Goal: Information Seeking & Learning: Understand process/instructions

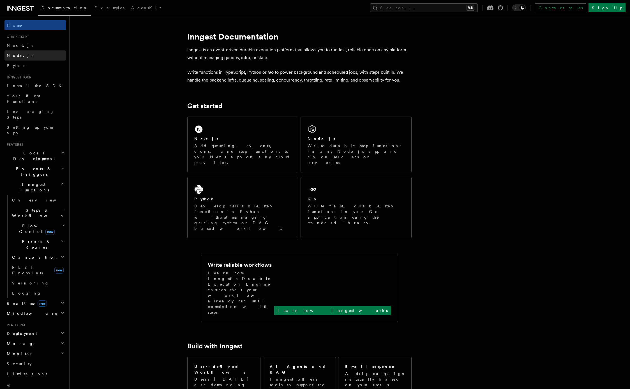
click at [18, 58] on span "Node.js" at bounding box center [20, 56] width 27 height 6
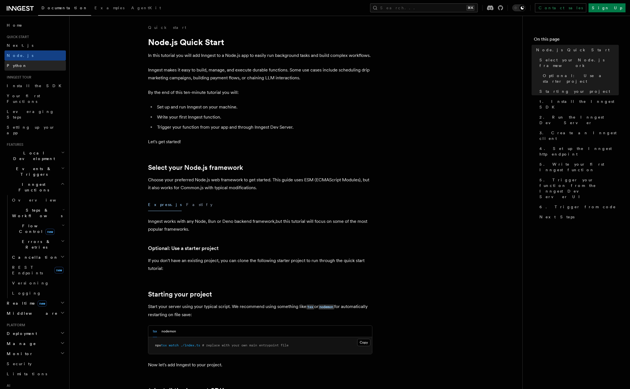
click at [36, 66] on link "Python" at bounding box center [34, 66] width 61 height 10
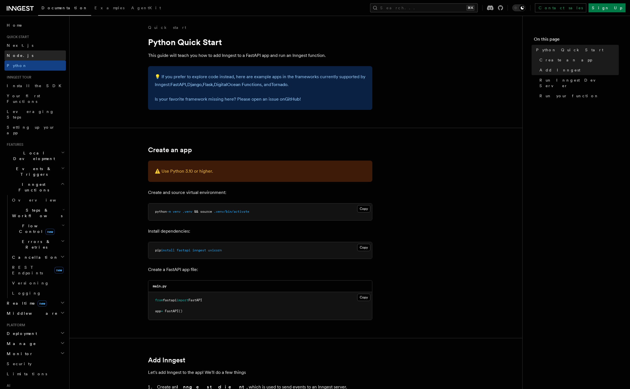
click at [41, 54] on link "Node.js" at bounding box center [34, 55] width 61 height 10
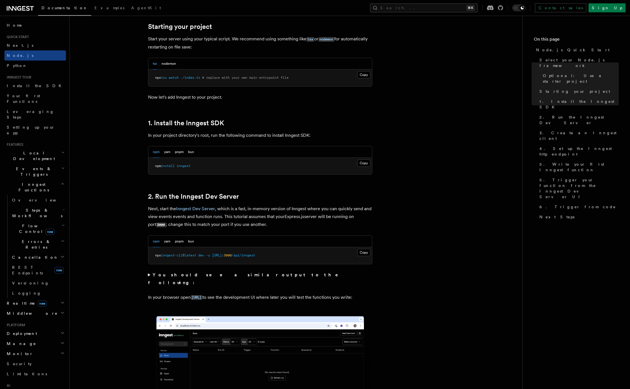
scroll to position [268, 0]
drag, startPoint x: 155, startPoint y: 163, endPoint x: 207, endPoint y: 169, distance: 52.4
click at [207, 169] on pre "npm install inngest" at bounding box center [260, 165] width 224 height 17
drag, startPoint x: 207, startPoint y: 169, endPoint x: 140, endPoint y: 167, distance: 67.0
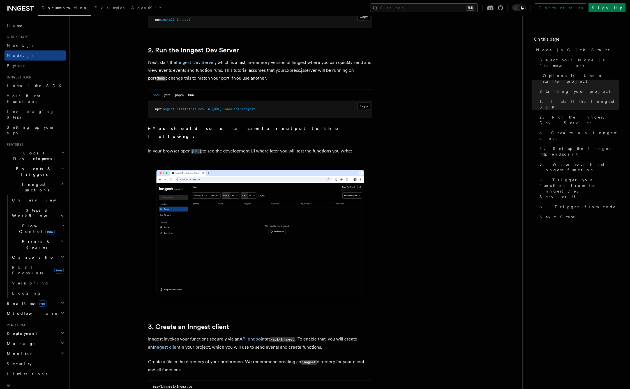
scroll to position [414, 0]
drag, startPoint x: 152, startPoint y: 142, endPoint x: 182, endPoint y: 149, distance: 30.6
click at [181, 149] on p "In your browser open http://localhost:8288 to see the development UI where late…" at bounding box center [260, 151] width 224 height 8
click at [182, 149] on p "In your browser open http://localhost:8288 to see the development UI where late…" at bounding box center [260, 151] width 224 height 8
drag, startPoint x: 176, startPoint y: 155, endPoint x: 138, endPoint y: 140, distance: 41.2
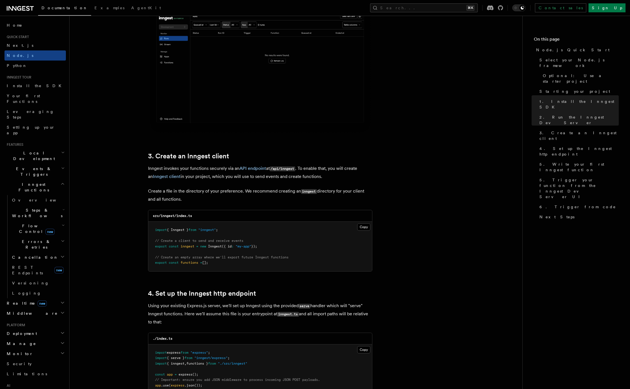
scroll to position [585, 0]
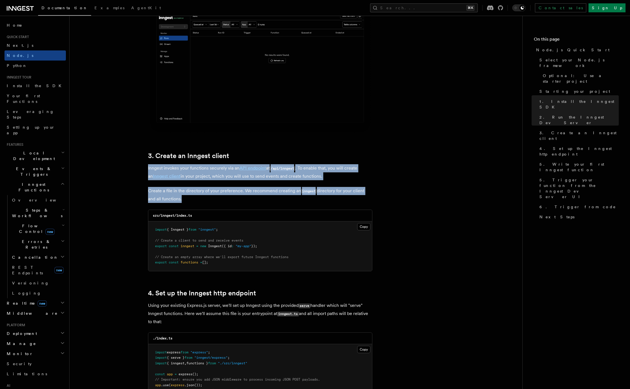
drag, startPoint x: 144, startPoint y: 161, endPoint x: 186, endPoint y: 208, distance: 63.5
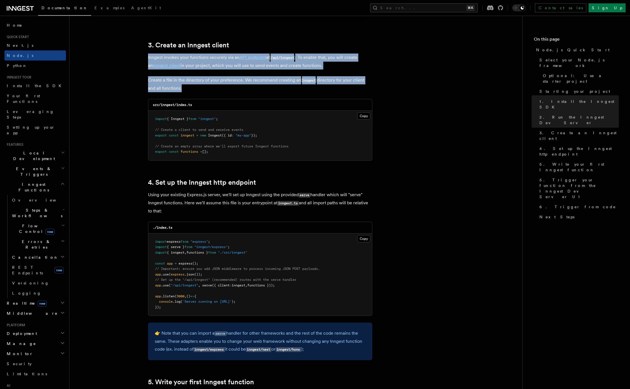
scroll to position [695, 0]
drag, startPoint x: 178, startPoint y: 213, endPoint x: 143, endPoint y: 195, distance: 39.1
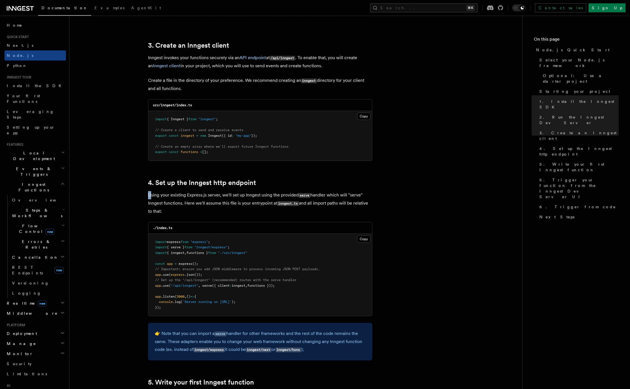
drag, startPoint x: 141, startPoint y: 193, endPoint x: 182, endPoint y: 213, distance: 45.9
click at [182, 213] on p "Using your existing Express.js server, we'll set up Inngest using the provided …" at bounding box center [260, 203] width 224 height 24
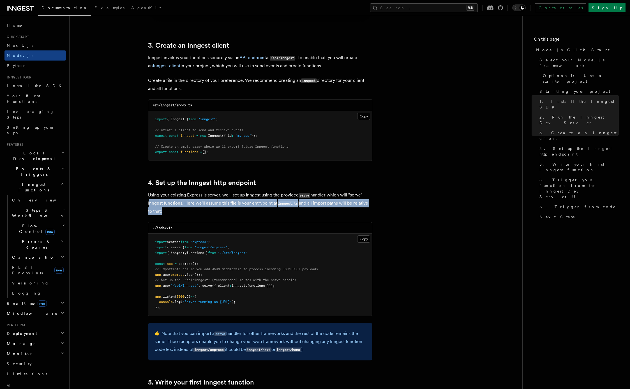
drag, startPoint x: 182, startPoint y: 213, endPoint x: 131, endPoint y: 194, distance: 54.7
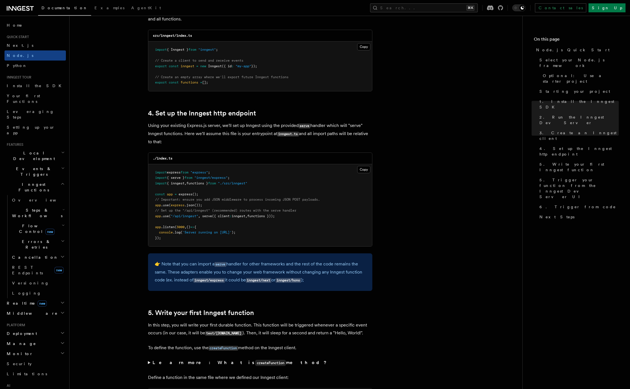
scroll to position [791, 0]
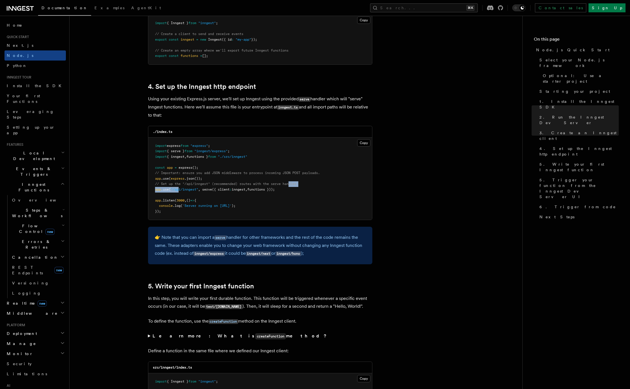
drag, startPoint x: 179, startPoint y: 188, endPoint x: 296, endPoint y: 187, distance: 116.3
click at [296, 187] on pre "import express from "express" ; import { serve } from "inngest/express" ; impor…" at bounding box center [260, 179] width 224 height 82
click at [296, 186] on span "// Set up the "/api/inngest" (recommended) routes with the serve handler" at bounding box center [225, 184] width 141 height 4
drag, startPoint x: 294, startPoint y: 192, endPoint x: 150, endPoint y: 190, distance: 144.3
click at [150, 190] on pre "import express from "express" ; import { serve } from "inngest/express" ; impor…" at bounding box center [260, 179] width 224 height 82
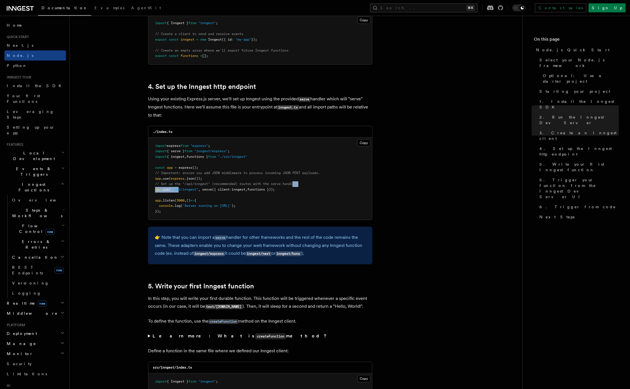
click at [151, 190] on pre "import express from "express" ; import { serve } from "inngest/express" ; impor…" at bounding box center [260, 179] width 224 height 82
drag, startPoint x: 166, startPoint y: 187, endPoint x: 293, endPoint y: 183, distance: 127.6
click at [293, 183] on pre "import express from "express" ; import { serve } from "inngest/express" ; impor…" at bounding box center [260, 179] width 224 height 82
click at [293, 183] on span "// Set up the "/api/inngest" (recommended) routes with the serve handler" at bounding box center [225, 184] width 141 height 4
drag, startPoint x: 303, startPoint y: 183, endPoint x: 191, endPoint y: 183, distance: 111.8
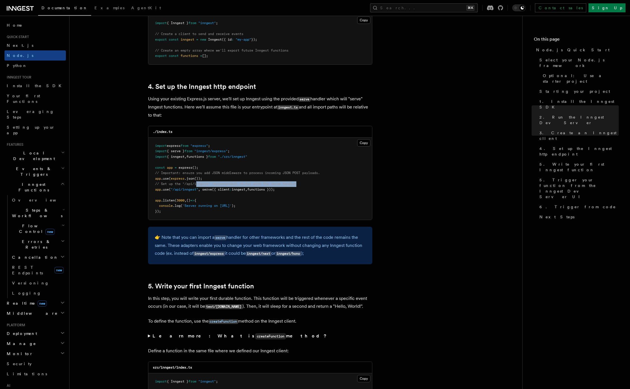
click at [191, 183] on pre "import express from "express" ; import { serve } from "inngest/express" ; impor…" at bounding box center [260, 179] width 224 height 82
click at [191, 183] on span "// Set up the "/api/inngest" (recommended) routes with the serve handler" at bounding box center [225, 184] width 141 height 4
drag, startPoint x: 176, startPoint y: 185, endPoint x: 310, endPoint y: 185, distance: 133.9
click at [310, 185] on pre "import express from "express" ; import { serve } from "inngest/express" ; impor…" at bounding box center [260, 179] width 224 height 82
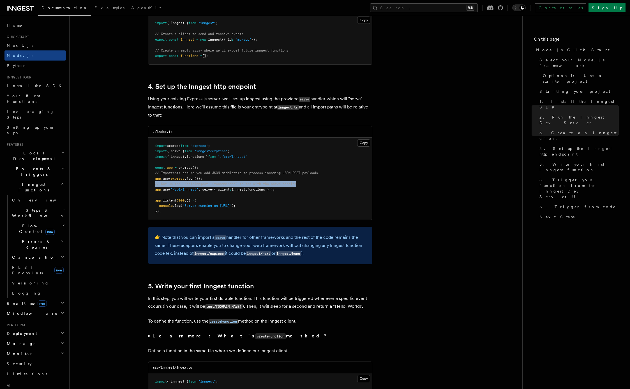
drag, startPoint x: 308, startPoint y: 186, endPoint x: 140, endPoint y: 187, distance: 167.8
drag, startPoint x: 143, startPoint y: 186, endPoint x: 273, endPoint y: 187, distance: 130.0
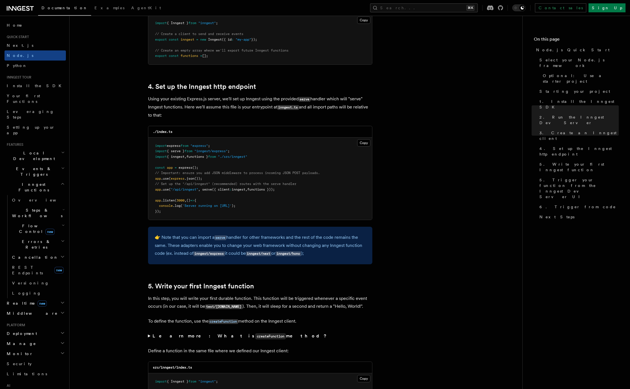
click at [166, 214] on pre "import express from "express" ; import { serve } from "inngest/express" ; impor…" at bounding box center [260, 179] width 224 height 82
drag, startPoint x: 156, startPoint y: 201, endPoint x: 170, endPoint y: 216, distance: 21.2
click at [170, 216] on pre "import express from "express" ; import { serve } from "inngest/express" ; impor…" at bounding box center [260, 179] width 224 height 82
drag, startPoint x: 166, startPoint y: 214, endPoint x: 149, endPoint y: 199, distance: 23.0
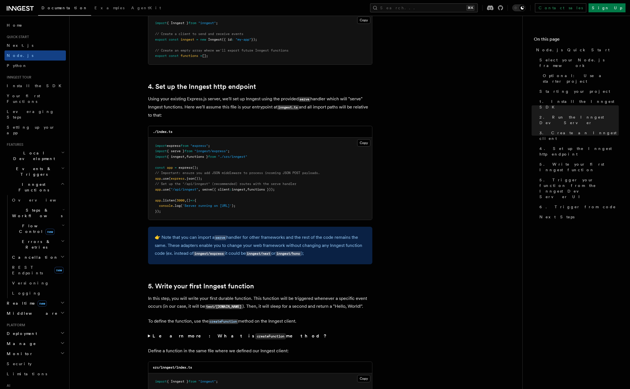
click at [149, 199] on pre "import express from "express" ; import { serve } from "inngest/express" ; impor…" at bounding box center [260, 179] width 224 height 82
drag, startPoint x: 150, startPoint y: 199, endPoint x: 167, endPoint y: 215, distance: 23.6
click at [167, 215] on pre "import express from "express" ; import { serve } from "inngest/express" ; impor…" at bounding box center [260, 179] width 224 height 82
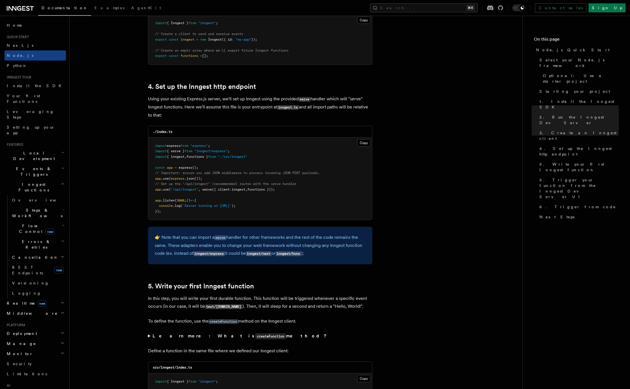
scroll to position [899, 0]
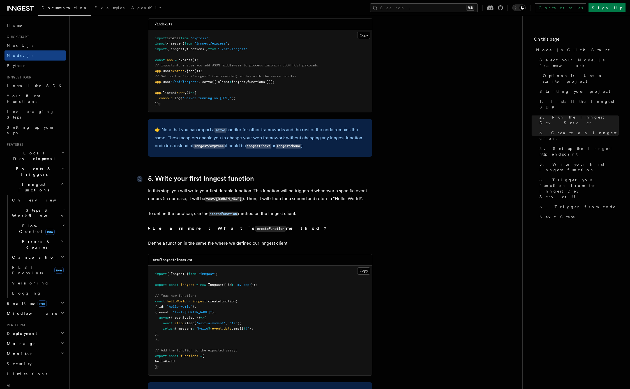
click at [258, 181] on h2 "5. Write your first Inngest function" at bounding box center [260, 179] width 224 height 8
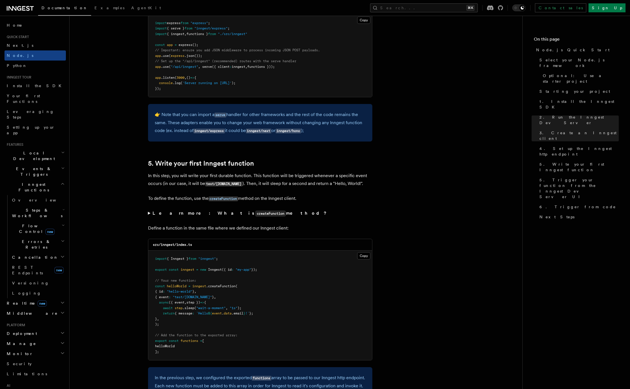
scroll to position [914, 0]
drag, startPoint x: 194, startPoint y: 291, endPoint x: 243, endPoint y: 290, distance: 48.8
click at [242, 290] on pre "import { Inngest } from "inngest" ; export const inngest = new Inngest ({ id : …" at bounding box center [260, 305] width 224 height 110
click at [243, 290] on pre "import { Inngest } from "inngest" ; export const inngest = new Inngest ({ id : …" at bounding box center [260, 305] width 224 height 110
drag, startPoint x: 243, startPoint y: 288, endPoint x: 157, endPoint y: 286, distance: 85.5
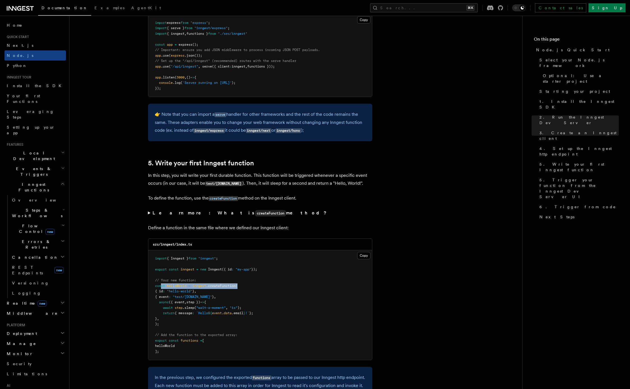
click at [157, 286] on pre "import { Inngest } from "inngest" ; export const inngest = new Inngest ({ id : …" at bounding box center [260, 305] width 224 height 110
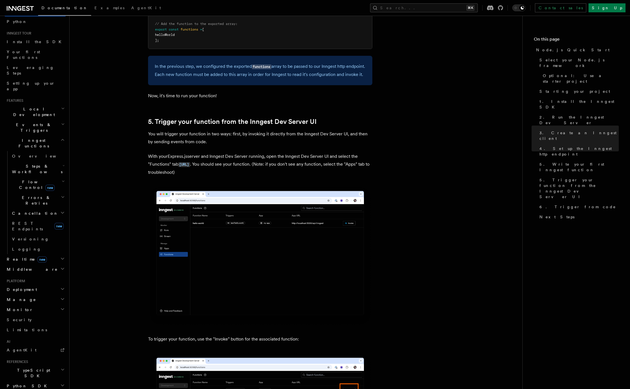
scroll to position [43, 0]
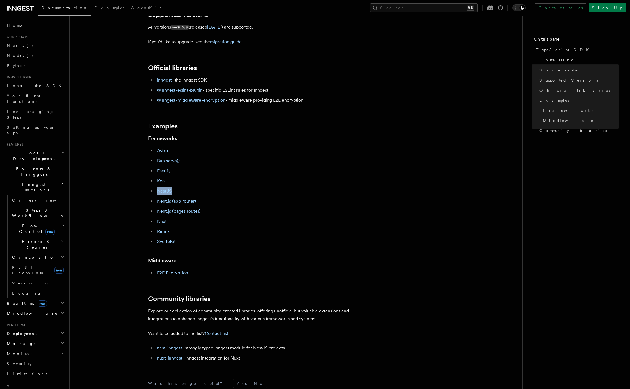
scroll to position [142, 0]
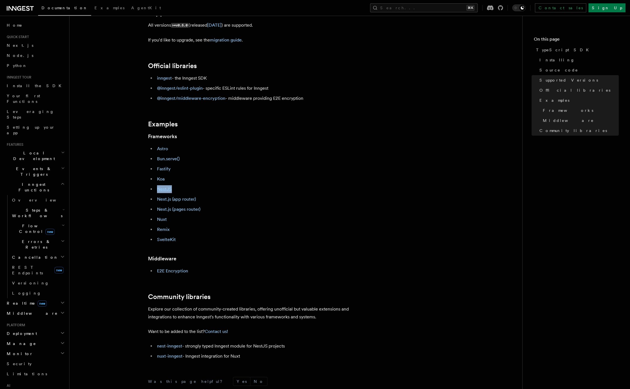
click at [168, 184] on ul "Astro Bun.serve() Fastify Koa NestJS Next.js (app router) Next.js (pages router…" at bounding box center [260, 194] width 224 height 99
click at [160, 191] on link "NestJS" at bounding box center [164, 188] width 15 height 5
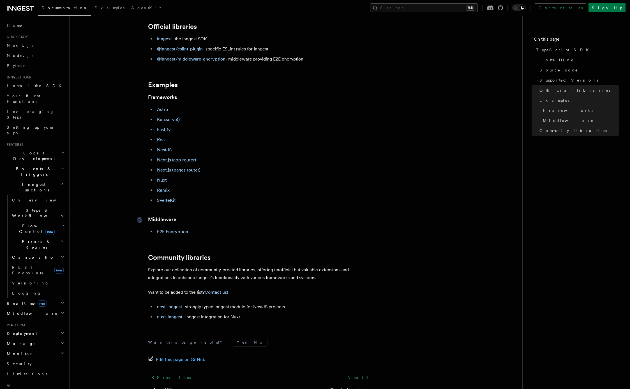
scroll to position [171, 0]
